Goal: Book appointment/travel/reservation

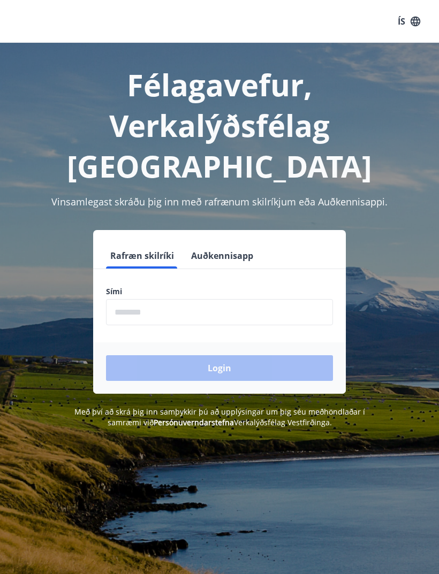
click at [207, 299] on input "phone" at bounding box center [219, 312] width 227 height 26
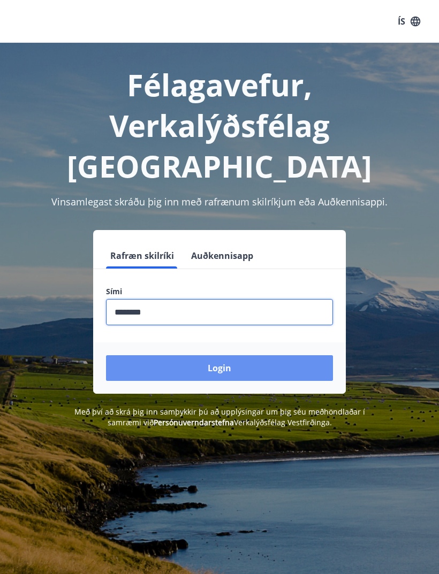
click at [269, 355] on button "Login" at bounding box center [219, 368] width 227 height 26
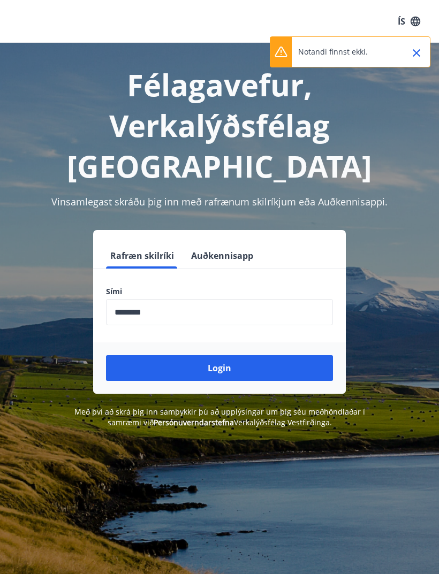
click at [200, 299] on input "phone" at bounding box center [219, 312] width 227 height 26
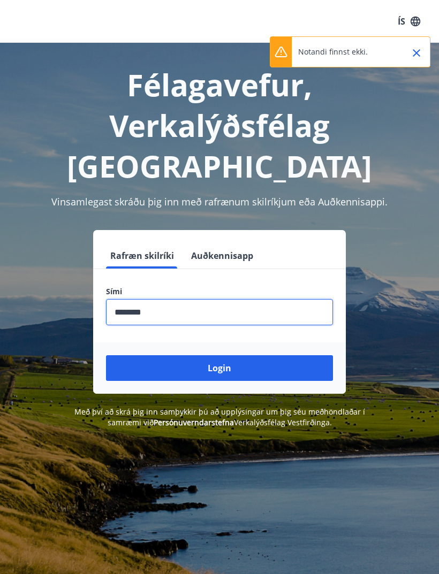
click at [185, 299] on input "phone" at bounding box center [219, 312] width 227 height 26
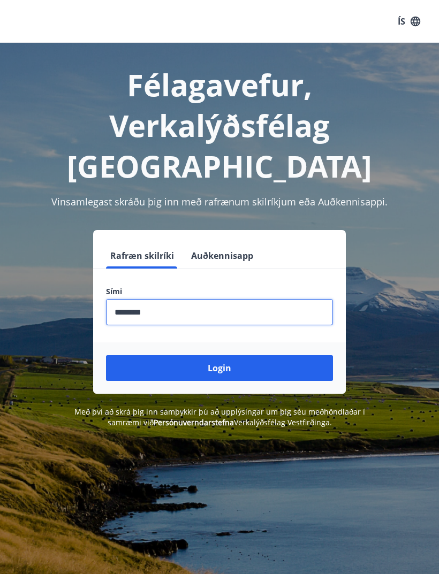
type input "********"
click at [237, 355] on button "Login" at bounding box center [219, 368] width 227 height 26
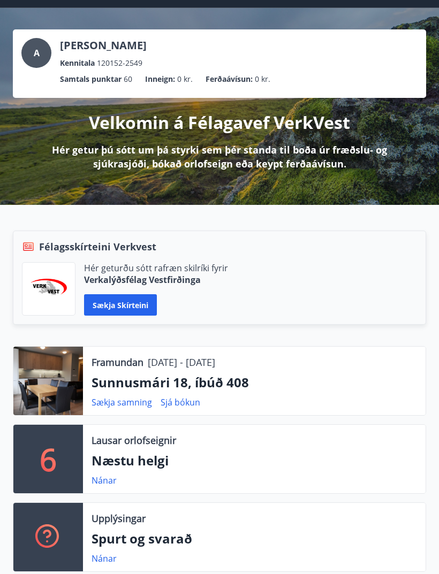
scroll to position [35, 0]
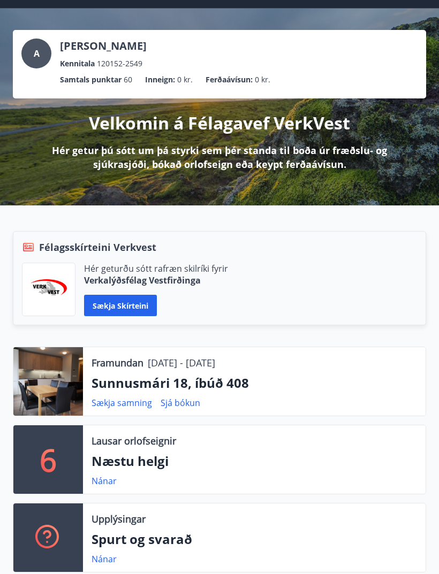
click at [105, 481] on link "Nánar" at bounding box center [104, 481] width 25 height 12
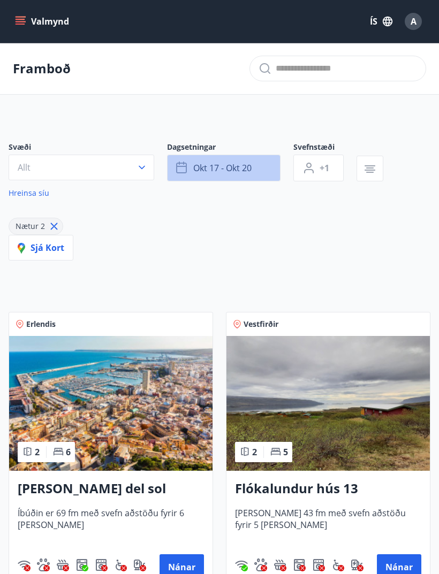
click at [276, 168] on button "okt 17 - okt 20" at bounding box center [223, 168] width 113 height 27
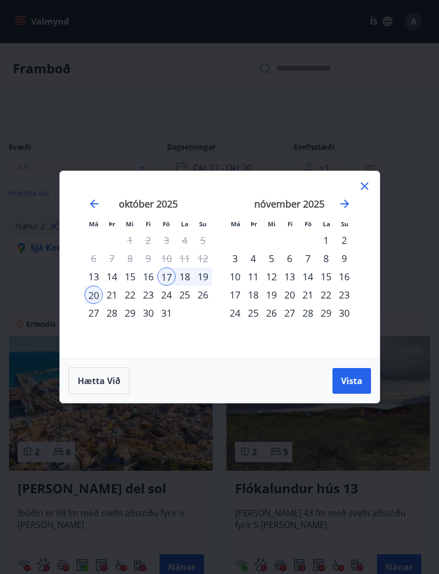
click at [130, 316] on div "29" at bounding box center [130, 313] width 18 height 18
click at [349, 381] on span "Vista" at bounding box center [351, 381] width 21 height 12
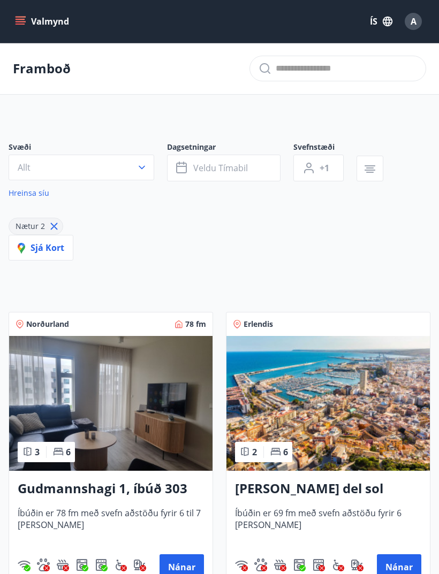
click at [226, 166] on span "Veldu tímabil" at bounding box center [220, 168] width 55 height 12
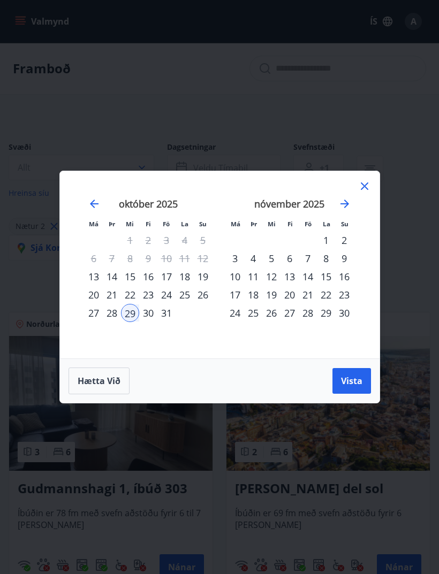
click at [148, 315] on div "30" at bounding box center [148, 313] width 18 height 18
click at [128, 321] on div "29" at bounding box center [130, 313] width 18 height 18
click at [168, 316] on div "31" at bounding box center [166, 313] width 18 height 18
click at [341, 376] on span "Vista" at bounding box center [351, 381] width 21 height 12
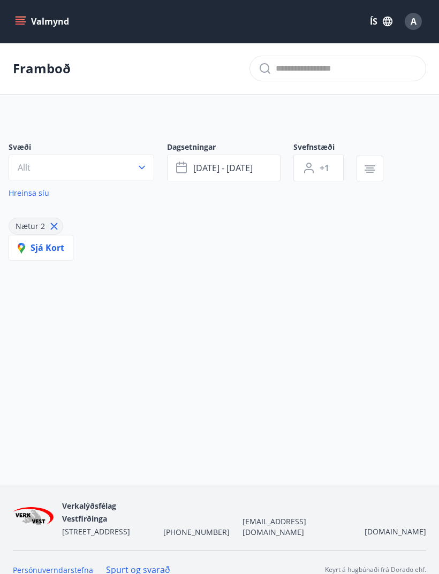
click at [55, 250] on span "Sjá kort" at bounding box center [41, 248] width 47 height 12
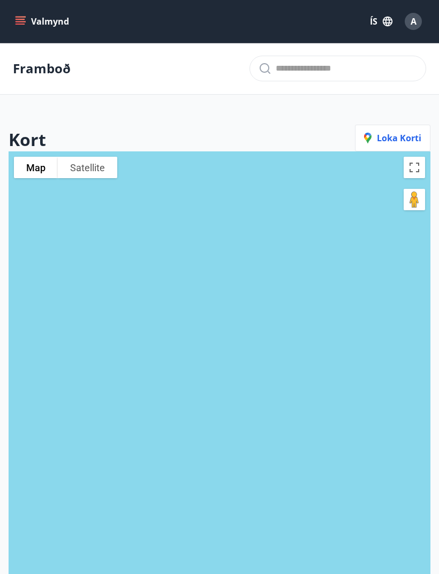
click at [43, 62] on p "Framboð" at bounding box center [42, 68] width 58 height 18
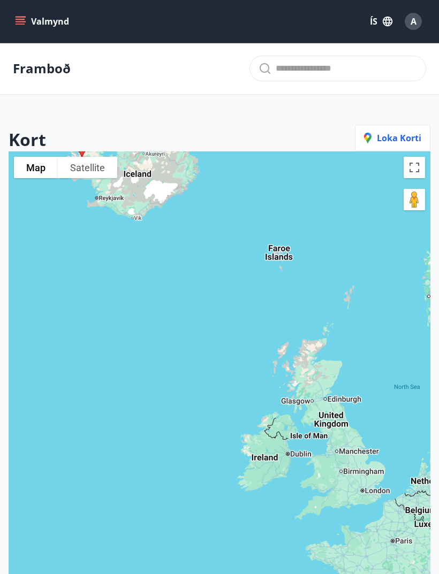
click at [52, 76] on p "Framboð" at bounding box center [42, 68] width 58 height 18
click at [404, 148] on button "Loka korti" at bounding box center [392, 138] width 75 height 27
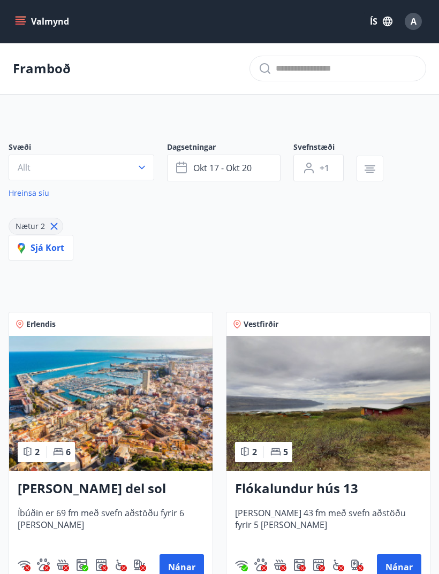
click at [270, 167] on button "okt 17 - okt 20" at bounding box center [223, 168] width 113 height 27
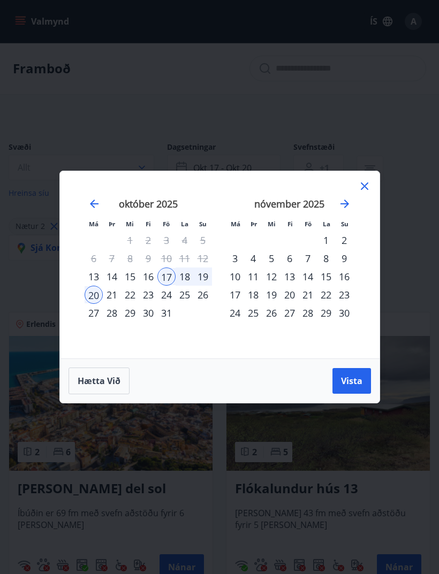
click at [185, 293] on div "25" at bounding box center [185, 295] width 18 height 18
click at [165, 317] on div "31" at bounding box center [166, 313] width 18 height 18
click at [348, 378] on span "Vista" at bounding box center [351, 381] width 21 height 12
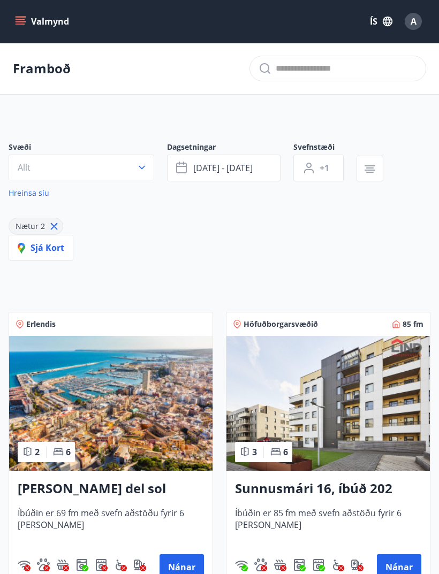
click at [137, 172] on icon "button" at bounding box center [141, 167] width 11 height 11
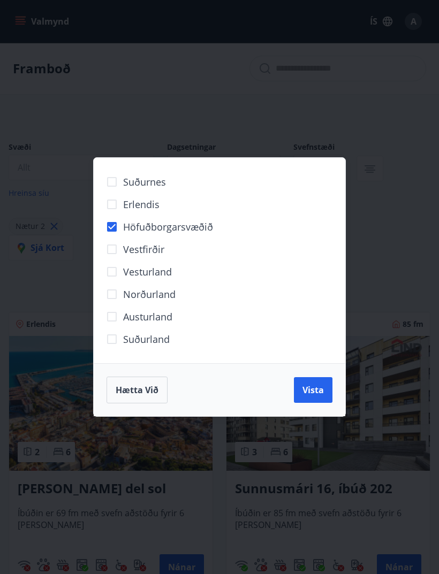
click at [302, 393] on button "Vista" at bounding box center [313, 390] width 39 height 26
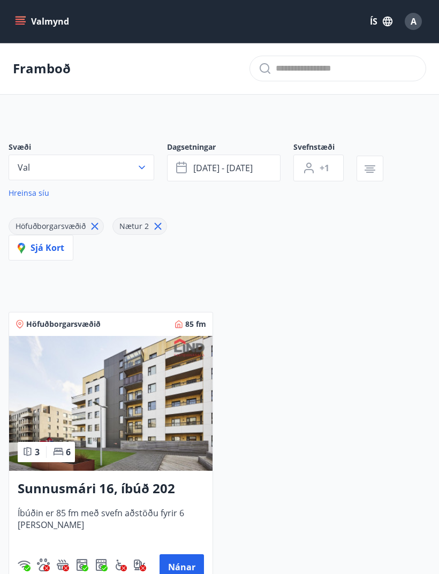
click at [370, 170] on icon "button" at bounding box center [370, 170] width 11 height 1
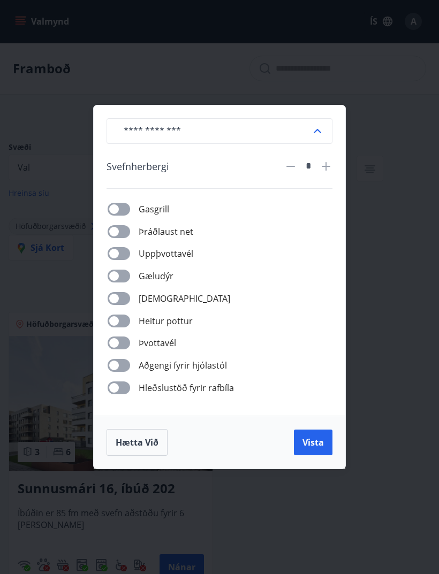
click at [403, 180] on div "​ [PERSON_NAME] * [PERSON_NAME] net Uppþvottavél Gæludýr Þurrkari Heitur pottur…" at bounding box center [219, 287] width 439 height 574
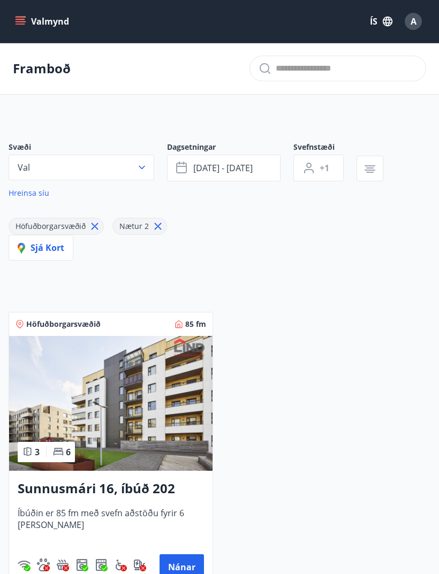
click at [248, 169] on span "[DATE] - [DATE]" at bounding box center [222, 168] width 59 height 12
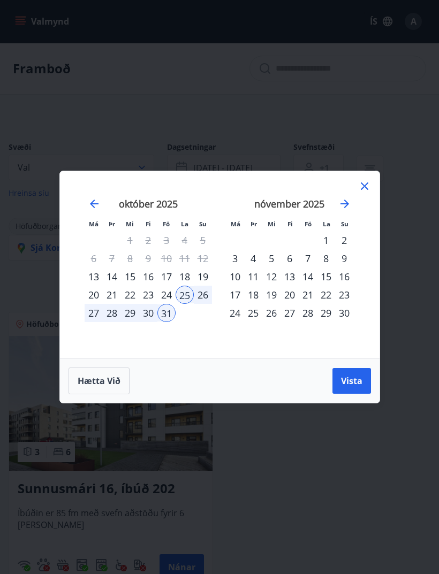
click at [365, 110] on div "Má Þr Mi Fi Fö La Su Má Þr Mi Fi Fö La Su [DATE] 1 2 3 4 5 6 7 8 9 10 11 12 13 …" at bounding box center [219, 287] width 439 height 574
click at [142, 315] on div "30" at bounding box center [148, 313] width 18 height 18
click at [351, 387] on button "Vista" at bounding box center [351, 381] width 39 height 26
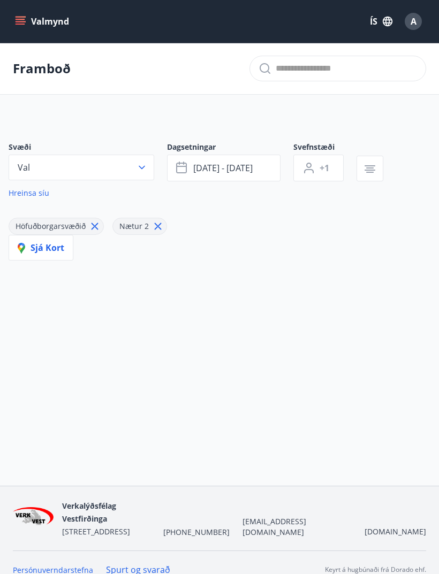
click at [269, 169] on button "[DATE] - [DATE]" at bounding box center [223, 168] width 113 height 27
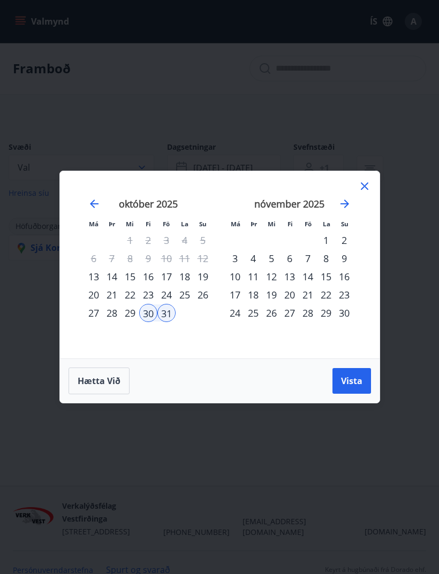
click at [132, 313] on div "29" at bounding box center [130, 313] width 18 height 18
click at [168, 317] on div "31" at bounding box center [166, 313] width 18 height 18
click at [358, 378] on span "Vista" at bounding box center [351, 381] width 21 height 12
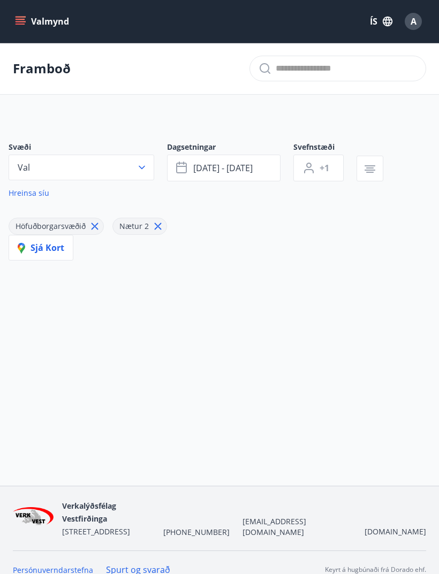
click at [64, 171] on button "Val" at bounding box center [82, 168] width 146 height 26
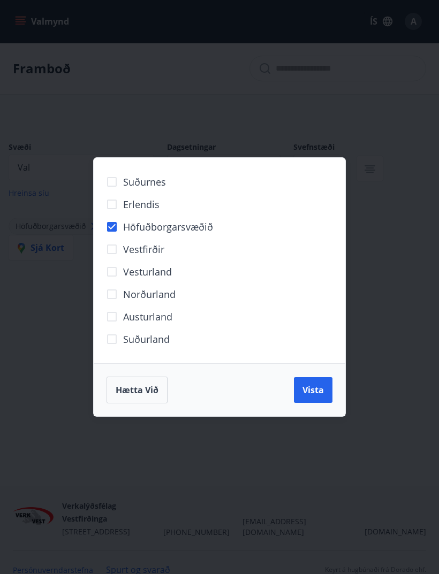
click at [325, 389] on button "Vista" at bounding box center [313, 390] width 39 height 26
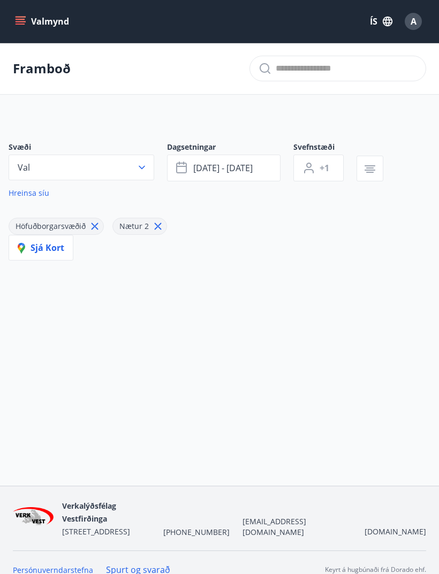
click at [262, 170] on button "[DATE] - [DATE]" at bounding box center [223, 168] width 113 height 27
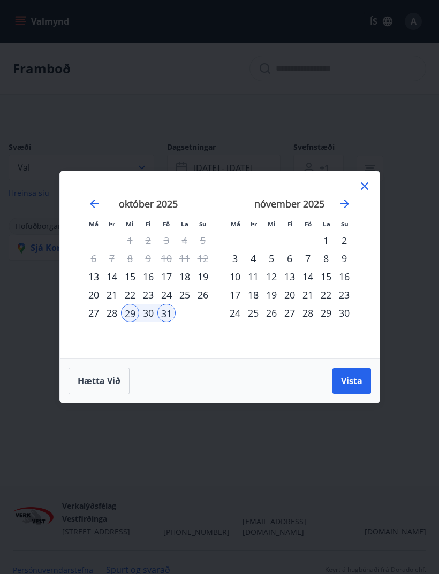
click at [92, 310] on div "27" at bounding box center [94, 313] width 18 height 18
click at [343, 379] on span "Vista" at bounding box center [351, 381] width 21 height 12
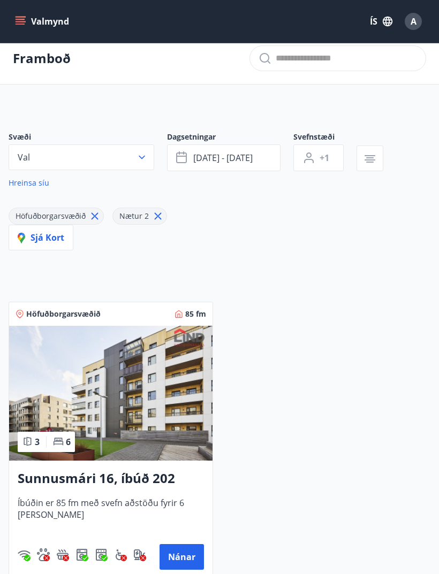
scroll to position [9, 0]
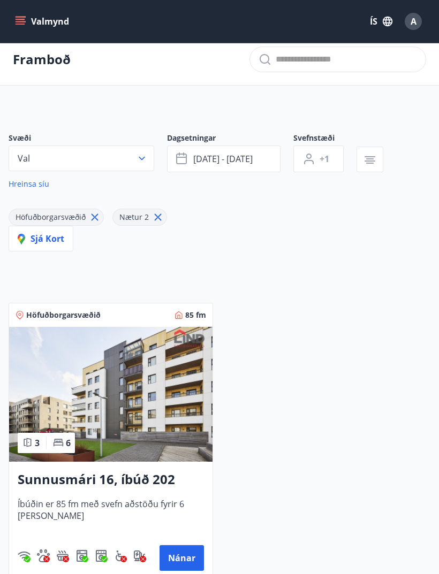
click at [260, 157] on button "[DATE] - [DATE]" at bounding box center [223, 159] width 113 height 27
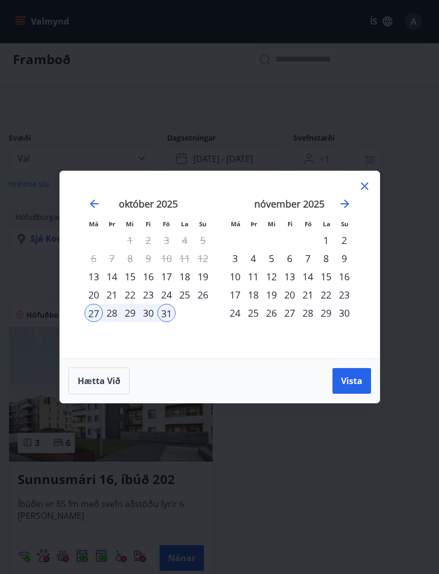
click at [134, 309] on div "29" at bounding box center [130, 313] width 18 height 18
click at [131, 310] on div "29" at bounding box center [130, 313] width 18 height 18
click at [173, 309] on div "31" at bounding box center [166, 313] width 18 height 18
click at [361, 374] on button "Vista" at bounding box center [351, 381] width 39 height 26
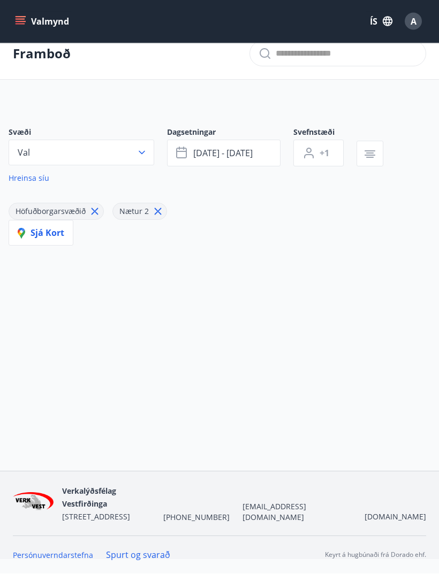
scroll to position [36, 0]
